Goal: Task Accomplishment & Management: Manage account settings

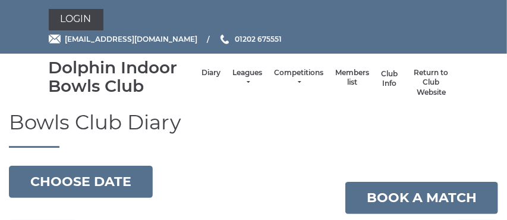
click at [391, 76] on link "Club Info" at bounding box center [389, 79] width 17 height 20
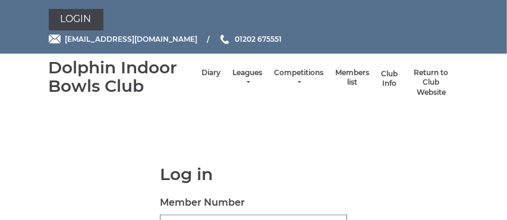
type input "2235"
click at [393, 83] on link "Club Info" at bounding box center [389, 79] width 17 height 20
type input "2235"
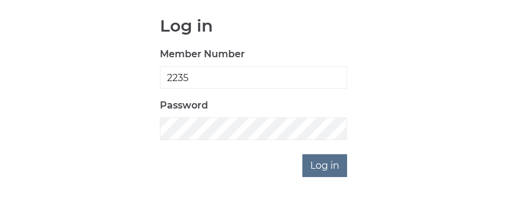
scroll to position [164, 0]
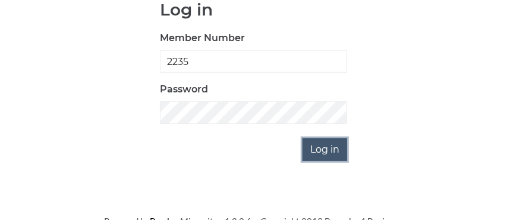
drag, startPoint x: 317, startPoint y: 149, endPoint x: 312, endPoint y: 152, distance: 6.1
click at [312, 151] on input "Log in" at bounding box center [325, 149] width 45 height 23
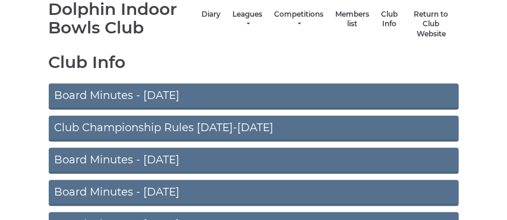
scroll to position [54, 0]
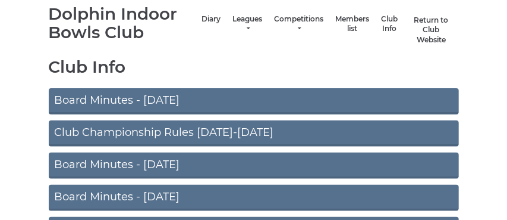
click at [430, 23] on link "Return to Club Website" at bounding box center [431, 30] width 43 height 30
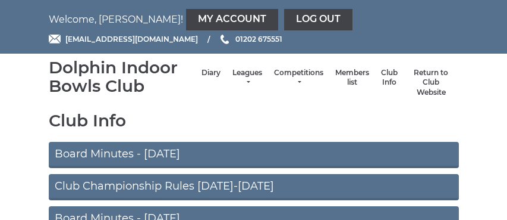
scroll to position [54, 0]
